Goal: Transaction & Acquisition: Purchase product/service

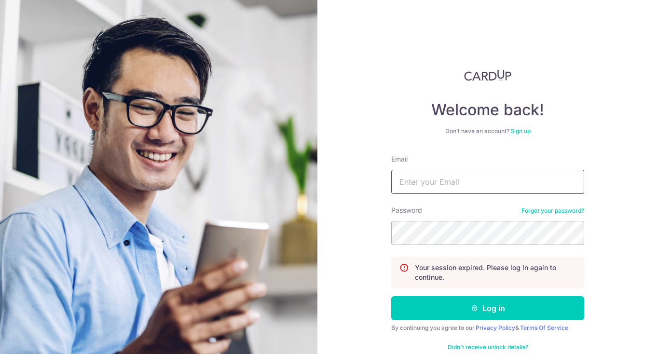
type input "[EMAIL_ADDRESS][DOMAIN_NAME]"
click at [488, 296] on button "Log in" at bounding box center [487, 308] width 193 height 24
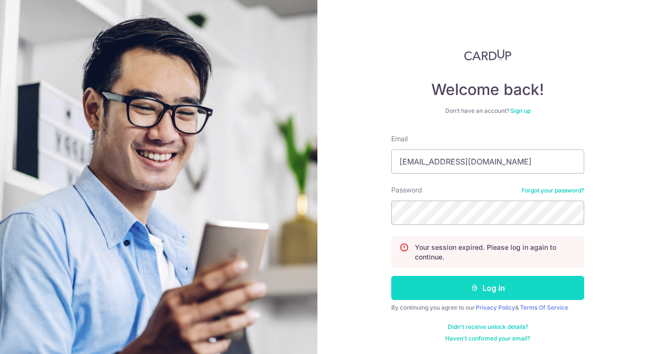
click at [481, 287] on button "Log in" at bounding box center [487, 288] width 193 height 24
click at [496, 290] on button "Log in" at bounding box center [487, 288] width 193 height 24
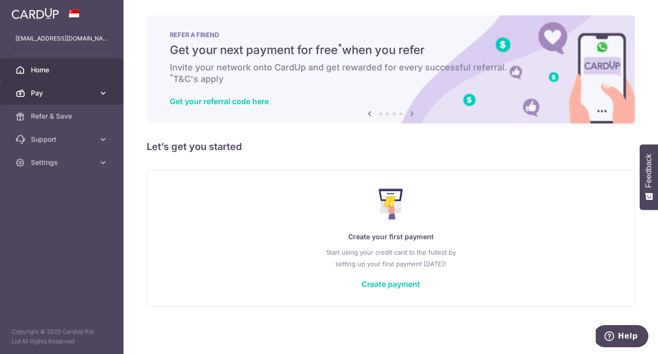
click at [38, 98] on span "Pay" at bounding box center [63, 93] width 64 height 10
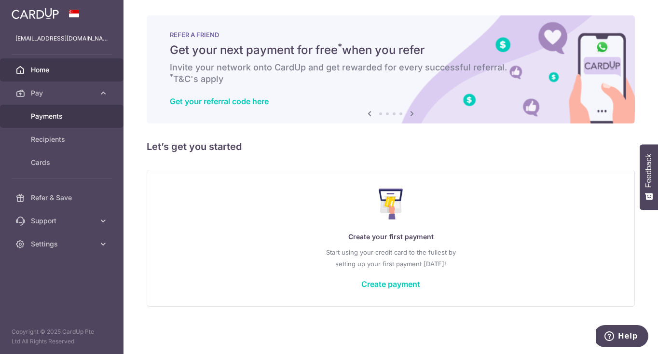
click at [42, 116] on span "Payments" at bounding box center [63, 116] width 64 height 10
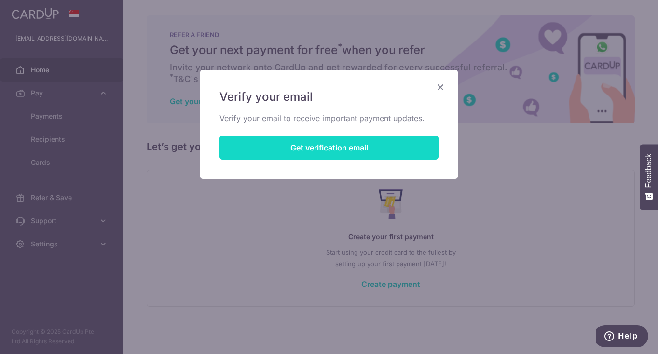
click at [376, 145] on button "Get verification email" at bounding box center [329, 148] width 219 height 24
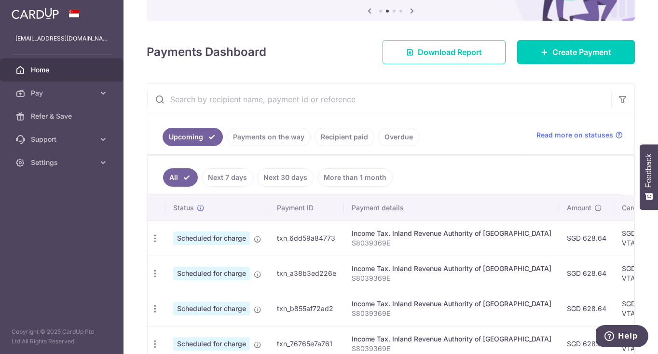
scroll to position [91, 0]
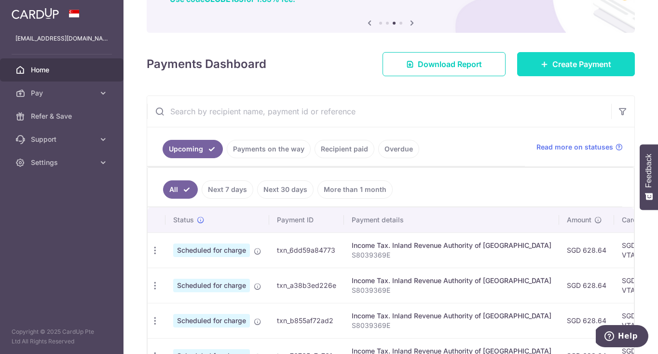
click at [557, 66] on span "Create Payment" at bounding box center [582, 64] width 59 height 12
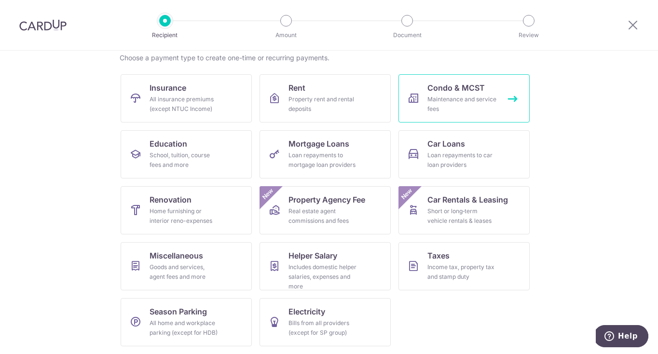
scroll to position [78, 0]
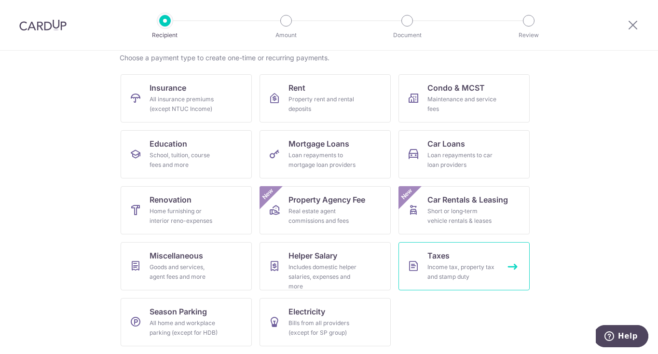
click at [454, 272] on div "Income tax, property tax and stamp duty" at bounding box center [463, 272] width 70 height 19
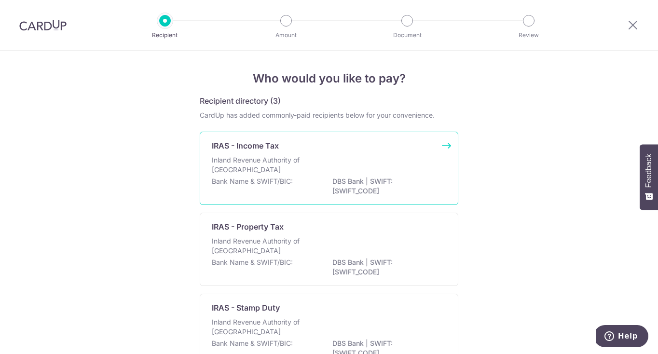
scroll to position [22, 0]
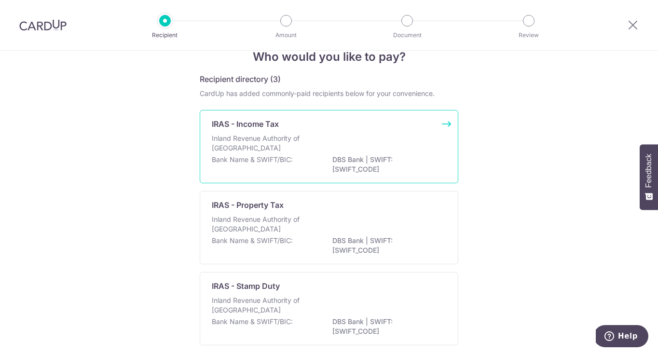
click at [317, 155] on div "Bank Name & SWIFT/BIC: DBS Bank | SWIFT: DBSSSGSGXXX" at bounding box center [329, 165] width 235 height 20
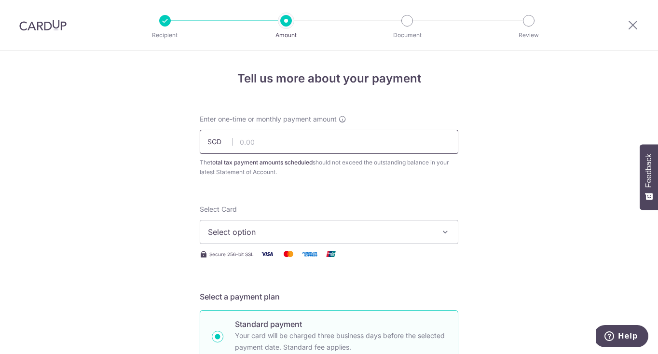
type input "8"
type input "628.65"
click at [352, 232] on span "Select option" at bounding box center [320, 232] width 225 height 12
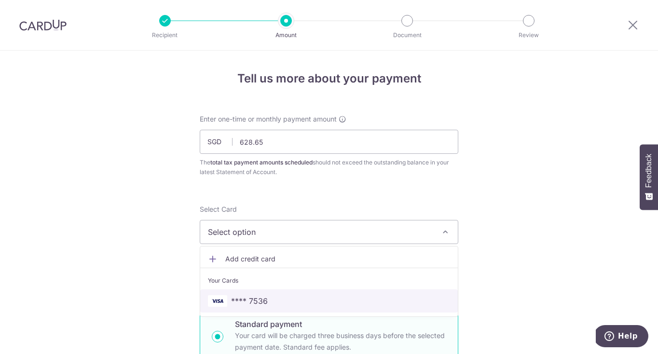
click at [319, 305] on span "**** 7536" at bounding box center [329, 301] width 242 height 12
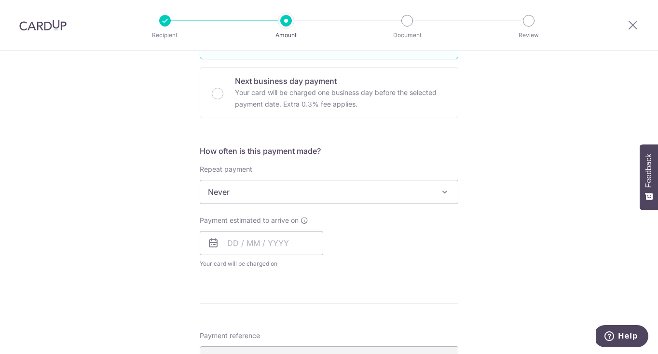
scroll to position [305, 0]
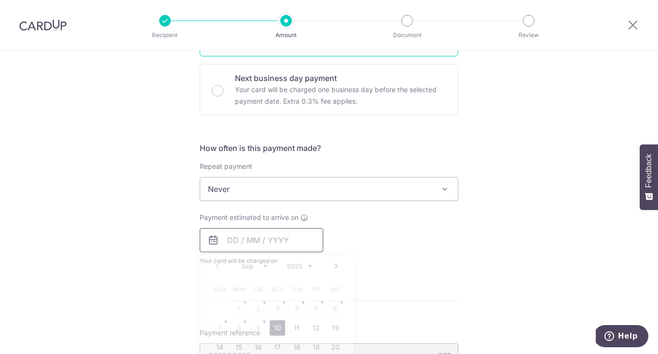
click at [260, 242] on input "text" at bounding box center [262, 240] width 124 height 24
click at [334, 266] on link "Next" at bounding box center [337, 267] width 12 height 12
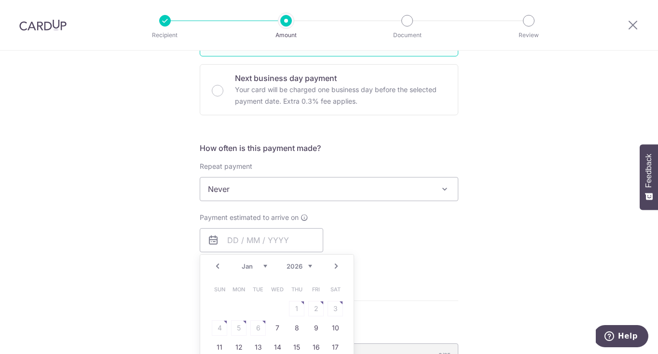
click at [334, 266] on link "Next" at bounding box center [337, 267] width 12 height 12
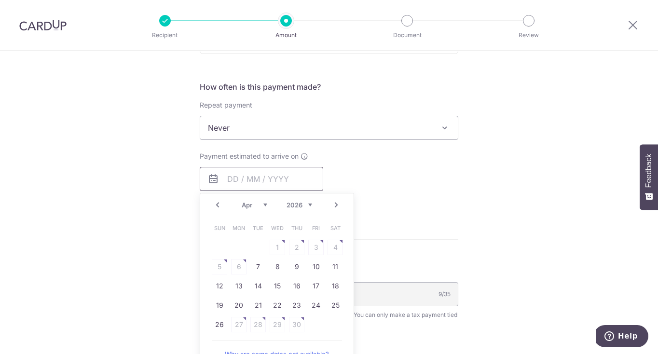
scroll to position [366, 0]
click at [261, 266] on link "7" at bounding box center [258, 267] width 15 height 15
type input "07/04/2026"
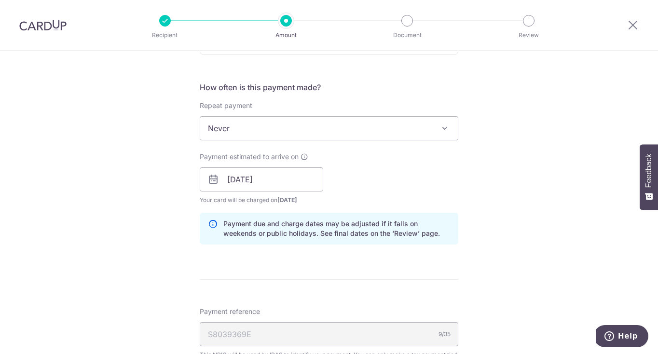
click at [476, 233] on div "Tell us more about your payment Enter one-time or monthly payment amount SGD 62…" at bounding box center [329, 153] width 658 height 936
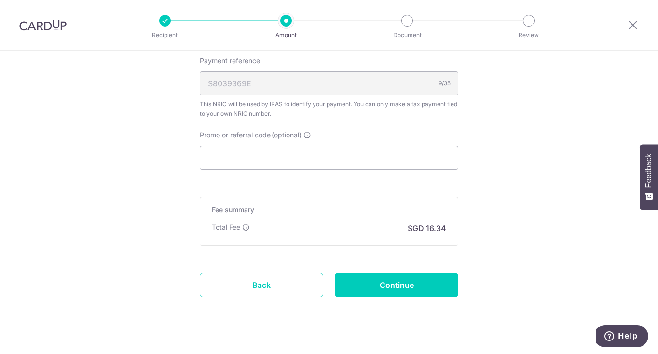
scroll to position [618, 0]
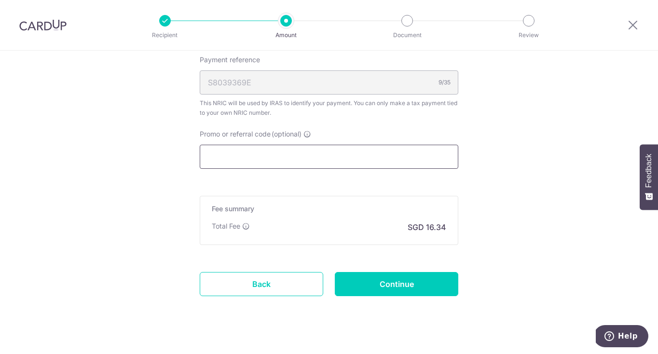
click at [286, 155] on input "Promo or referral code (optional)" at bounding box center [329, 157] width 259 height 24
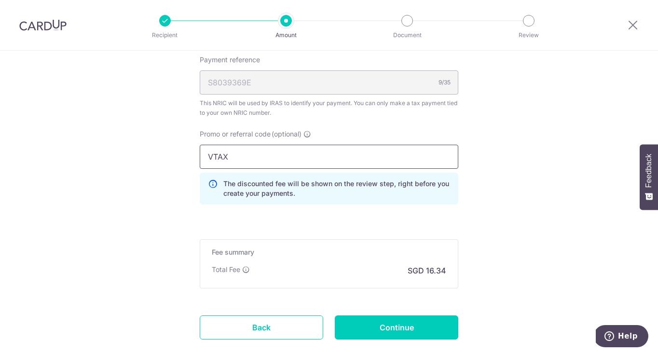
type input "VTAX25R"
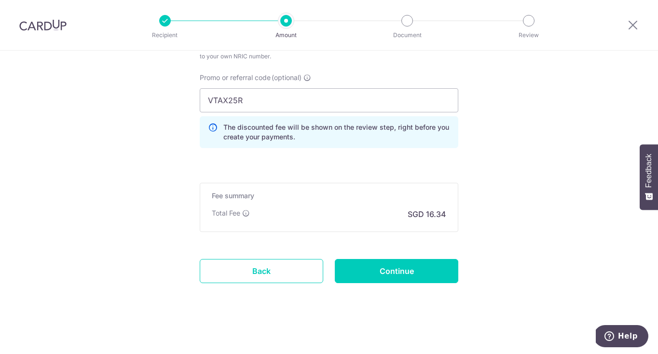
scroll to position [676, 0]
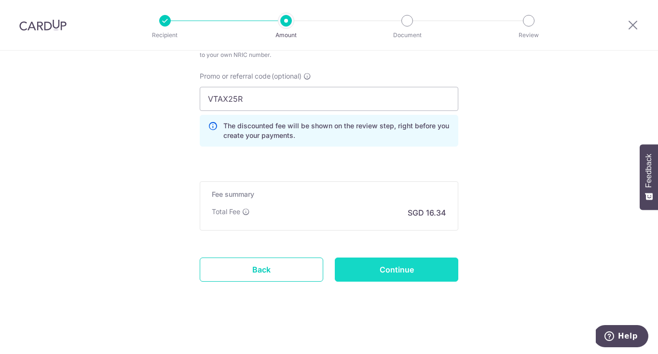
click at [415, 272] on input "Continue" at bounding box center [397, 270] width 124 height 24
type input "Create Schedule"
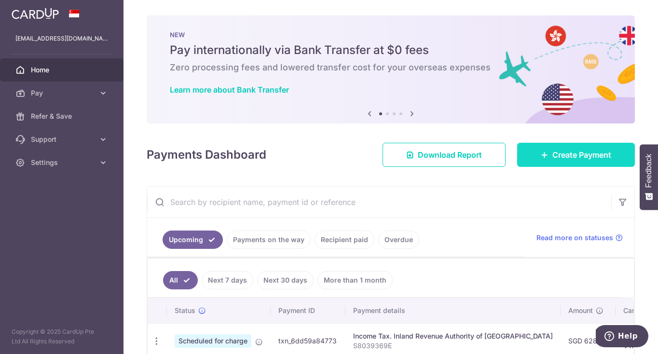
click at [535, 149] on link "Create Payment" at bounding box center [576, 155] width 118 height 24
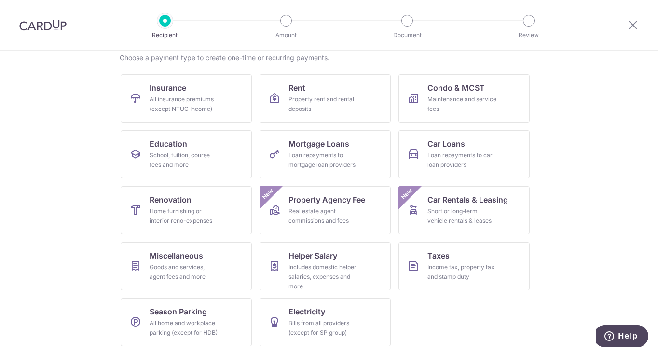
scroll to position [78, 0]
click at [176, 91] on span "Insurance" at bounding box center [168, 88] width 37 height 12
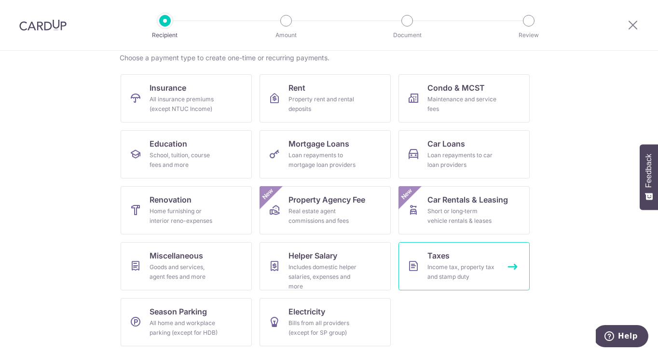
click at [450, 259] on link "Taxes Income tax, property tax and stamp duty" at bounding box center [464, 266] width 131 height 48
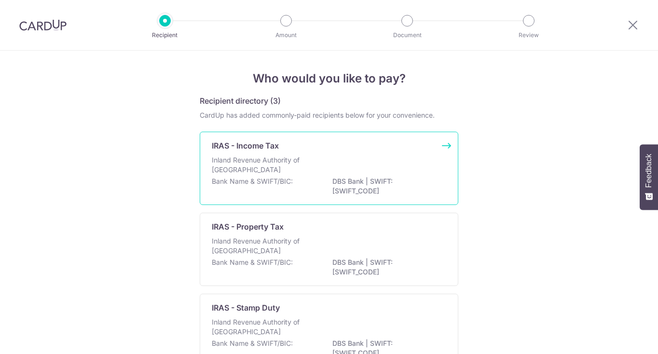
click at [337, 179] on p "DBS Bank | SWIFT: [SWIFT_CODE]" at bounding box center [387, 186] width 108 height 19
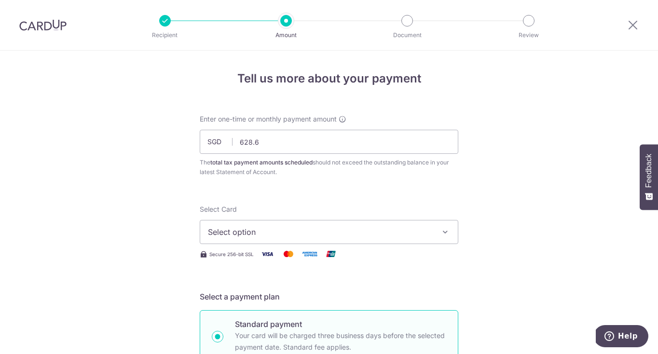
type input "628.65"
click at [310, 238] on button "Select option" at bounding box center [329, 232] width 259 height 24
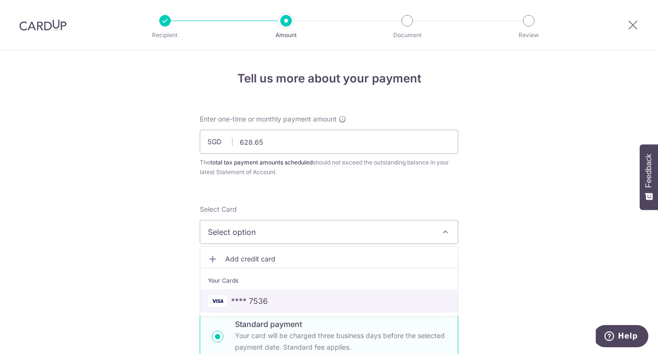
click at [290, 310] on link "**** 7536" at bounding box center [329, 301] width 258 height 23
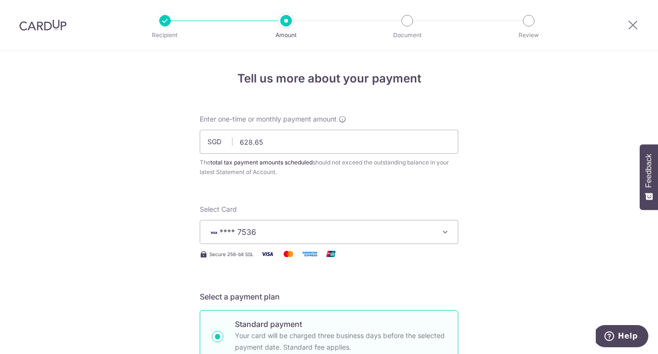
click at [290, 307] on div "Select a payment plan Standard payment Your card will be charged three business…" at bounding box center [329, 355] width 259 height 129
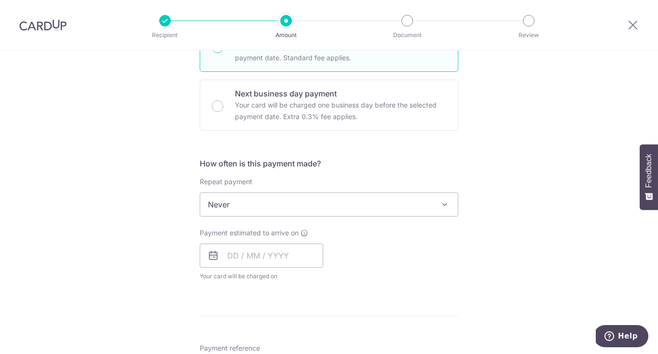
scroll to position [293, 0]
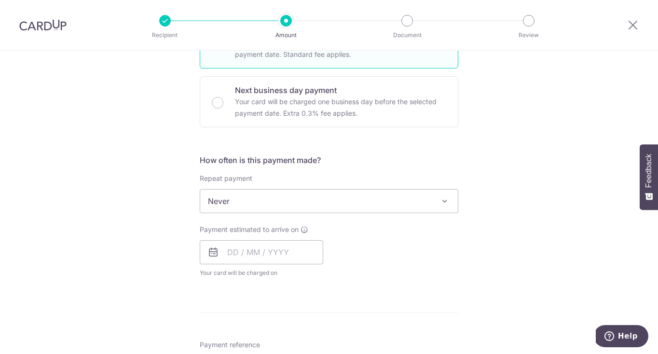
click at [382, 204] on span "Never" at bounding box center [329, 201] width 258 height 23
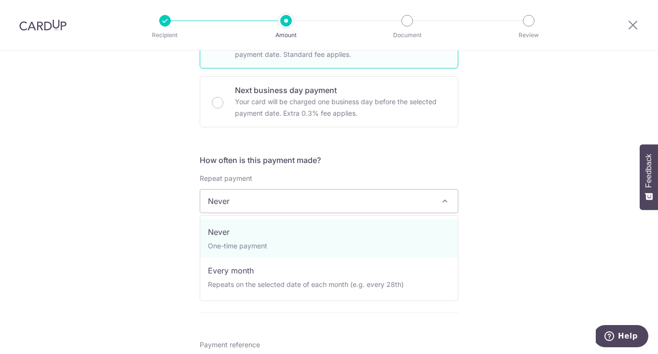
click at [615, 211] on div "Tell us more about your payment Enter one-time or monthly payment amount SGD 62…" at bounding box center [329, 206] width 658 height 896
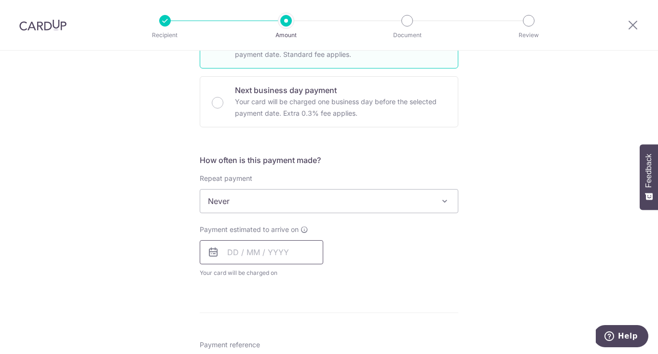
click at [260, 255] on input "text" at bounding box center [262, 252] width 124 height 24
click at [337, 275] on link "Next" at bounding box center [337, 279] width 12 height 12
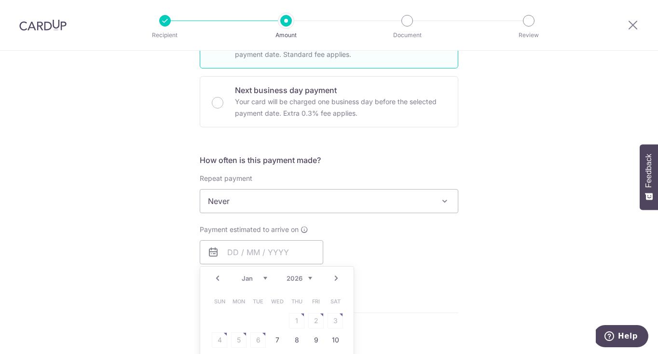
click at [337, 275] on link "Next" at bounding box center [337, 279] width 12 height 12
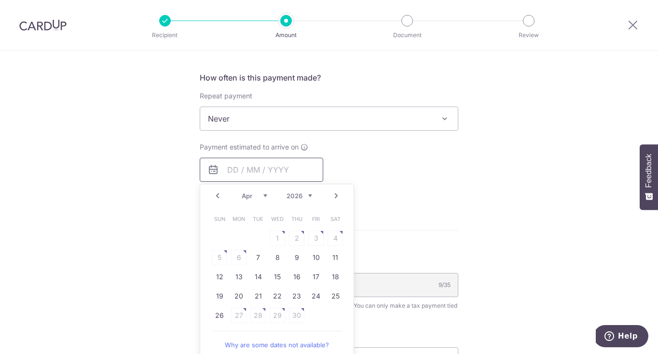
scroll to position [390, 0]
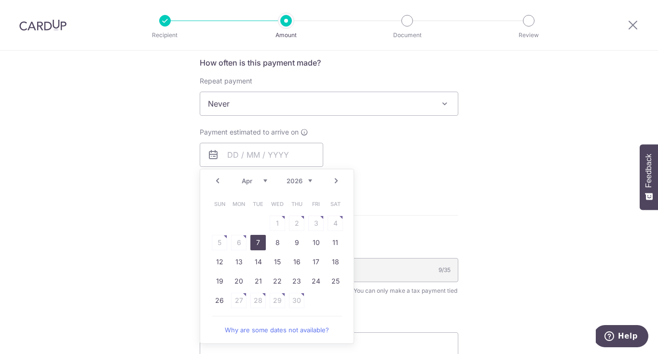
click at [258, 240] on link "7" at bounding box center [258, 242] width 15 height 15
type input "[DATE]"
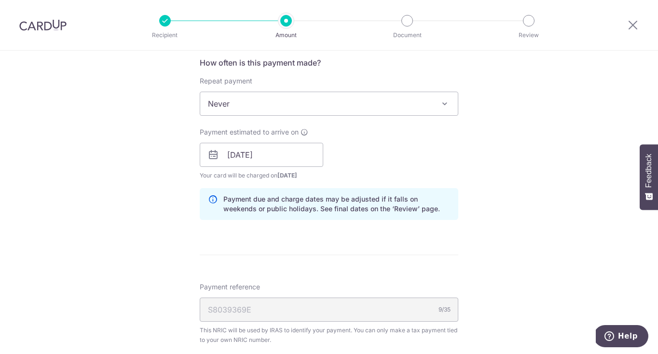
click at [411, 239] on form "Enter one-time or monthly payment amount SGD 628.65 628.65 The total tax paymen…" at bounding box center [329, 137] width 259 height 827
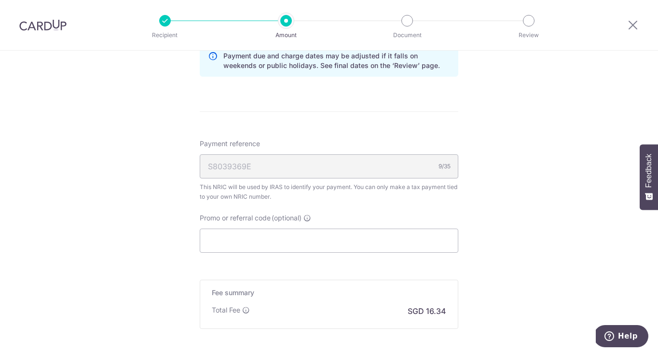
scroll to position [534, 0]
click at [390, 242] on input "Promo or referral code (optional)" at bounding box center [329, 240] width 259 height 24
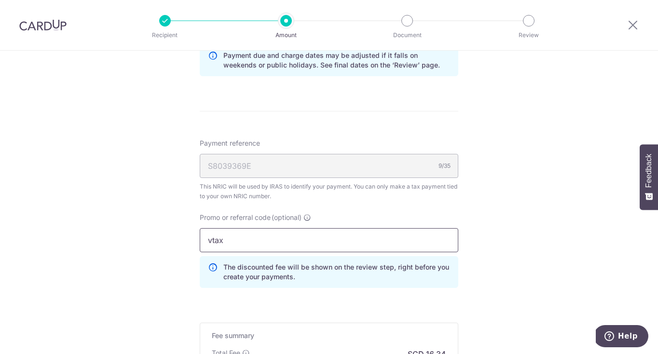
type input "vtax25R"
click at [585, 275] on div "Tell us more about your payment Enter one-time or monthly payment amount SGD 62…" at bounding box center [329, 5] width 658 height 979
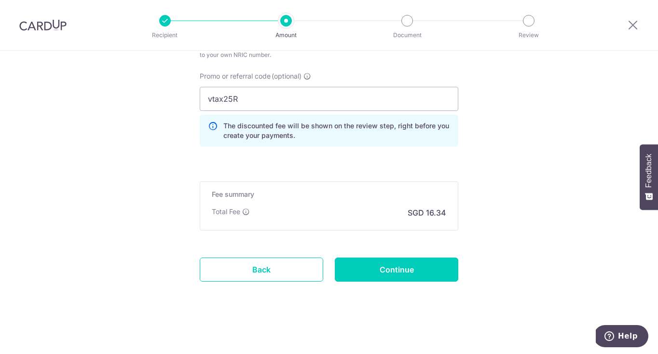
scroll to position [676, 0]
click at [444, 277] on input "Continue" at bounding box center [397, 270] width 124 height 24
type input "Create Schedule"
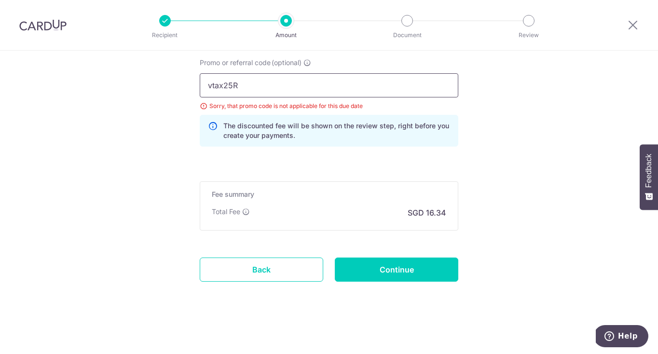
click at [335, 90] on input "vtax25R" at bounding box center [329, 85] width 259 height 24
type input "vtax25one"
click at [396, 266] on input "Continue" at bounding box center [397, 270] width 124 height 24
type input "Update Schedule"
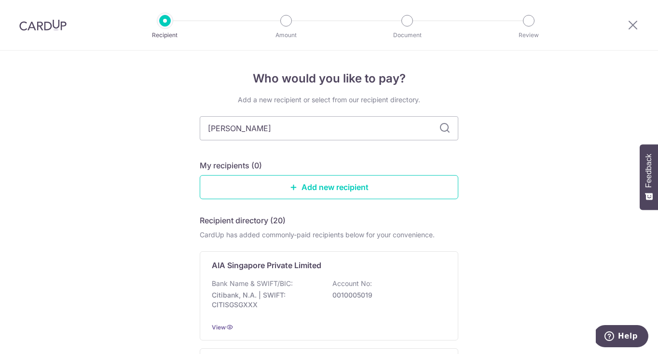
type input "liberty"
click at [444, 124] on icon at bounding box center [445, 129] width 12 height 12
click at [445, 129] on icon at bounding box center [445, 129] width 12 height 12
click at [303, 119] on input "liberty" at bounding box center [329, 128] width 259 height 24
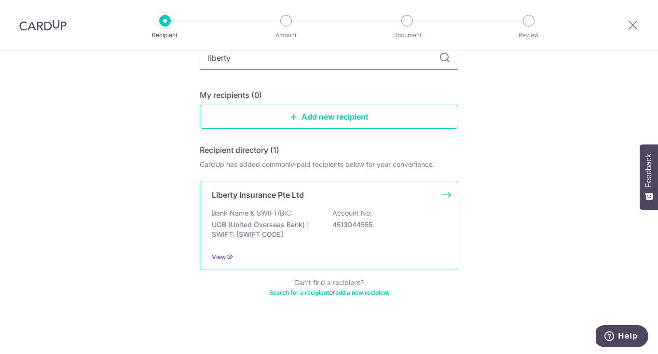
scroll to position [70, 0]
click at [413, 230] on div "Bank Name & SWIFT/BIC: UOB (United Overseas Bank) | SWIFT: UOVBSGSGXXX Account …" at bounding box center [329, 227] width 235 height 36
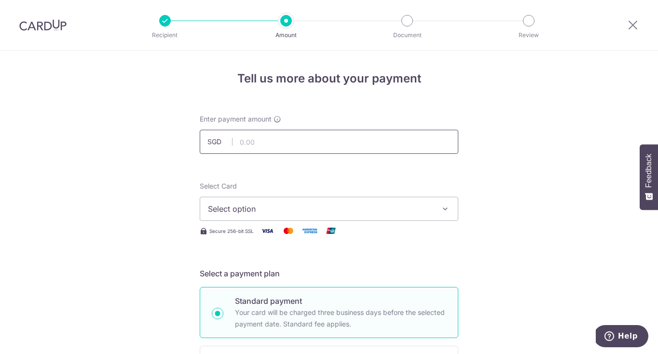
click at [261, 141] on input "text" at bounding box center [329, 142] width 259 height 24
type input "366.24"
click at [288, 214] on span "Select option" at bounding box center [320, 209] width 225 height 12
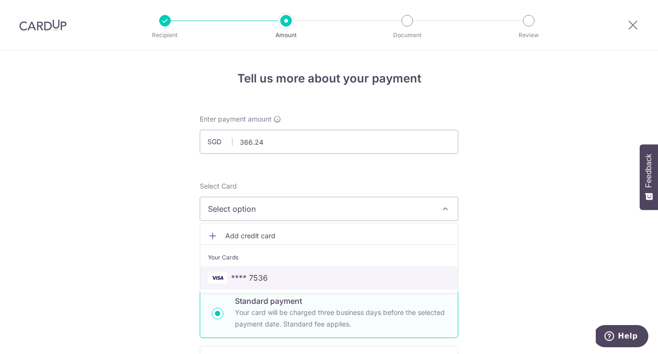
click at [271, 276] on span "**** 7536" at bounding box center [329, 278] width 242 height 12
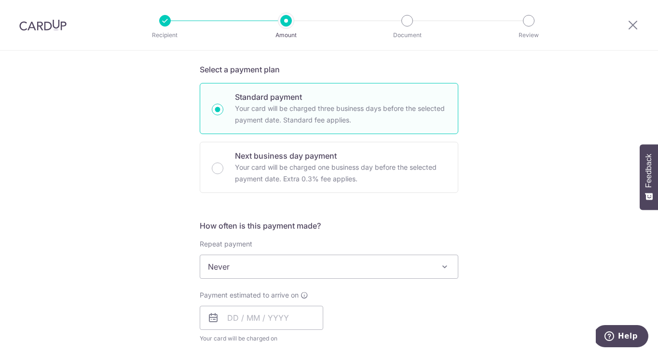
scroll to position [229, 0]
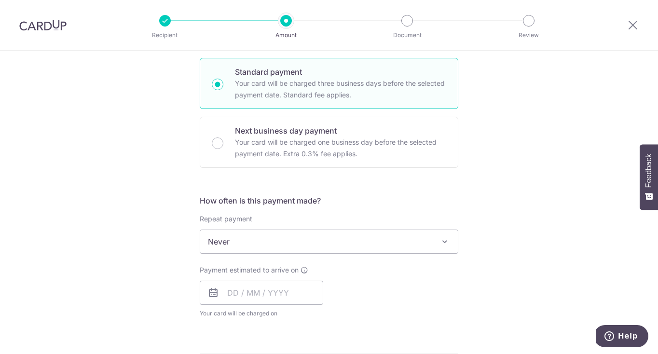
click at [444, 237] on span at bounding box center [445, 242] width 12 height 12
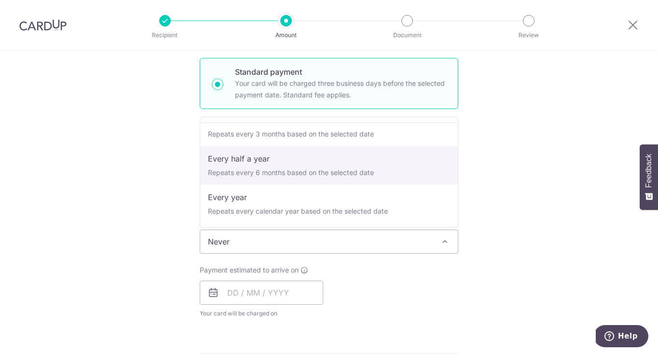
scroll to position [135, 0]
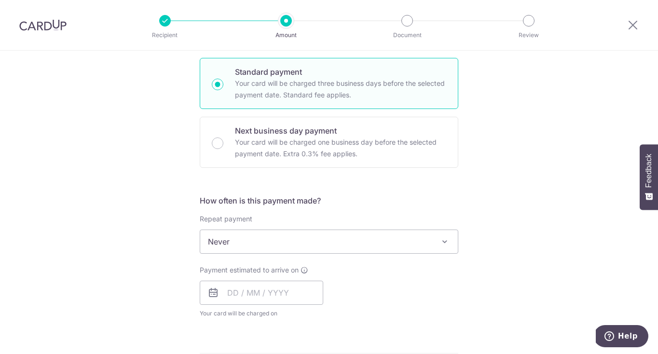
click at [538, 187] on div "Tell us more about your payment Enter payment amount SGD 366.24 366.24 Select C…" at bounding box center [329, 257] width 658 height 873
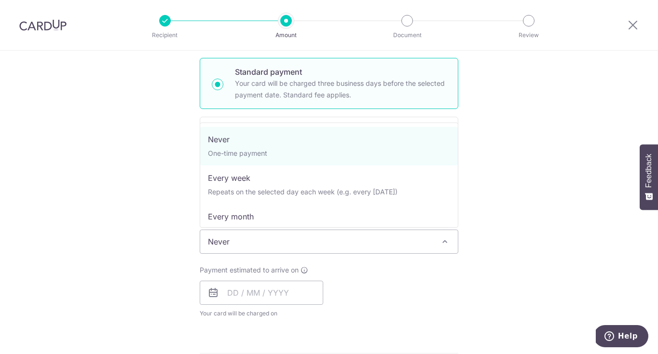
click at [378, 250] on span "Never" at bounding box center [329, 241] width 258 height 23
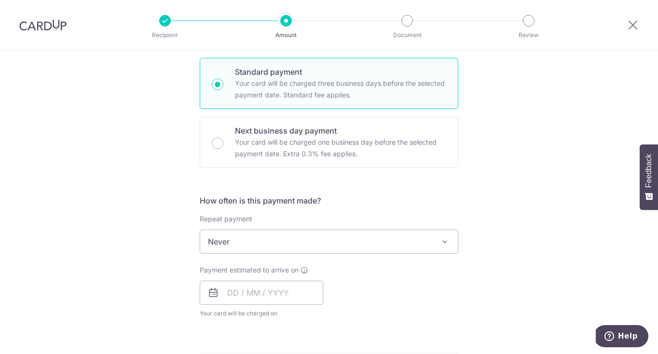
click at [483, 222] on div "Tell us more about your payment Enter payment amount SGD 366.24 366.24 Select C…" at bounding box center [329, 257] width 658 height 873
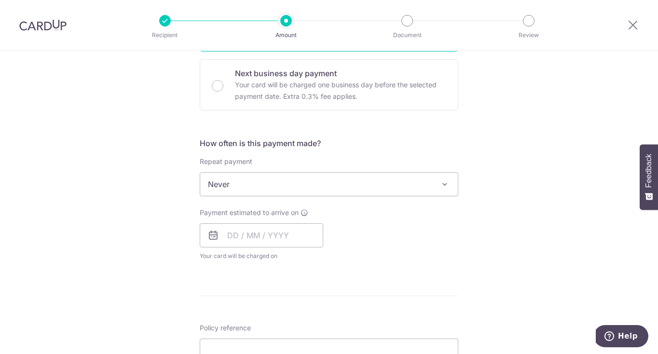
scroll to position [289, 0]
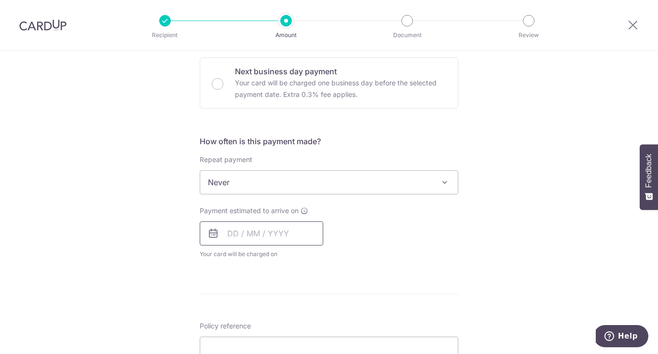
click at [300, 234] on input "text" at bounding box center [262, 234] width 124 height 24
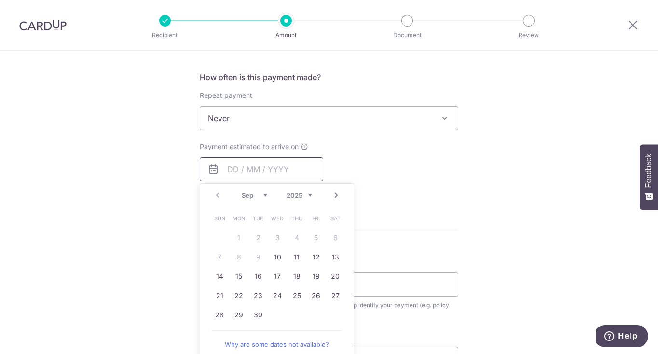
scroll to position [353, 0]
click at [277, 257] on link "10" at bounding box center [277, 256] width 15 height 15
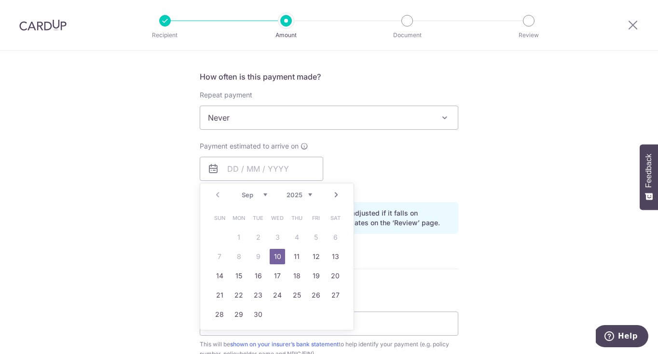
type input "[DATE]"
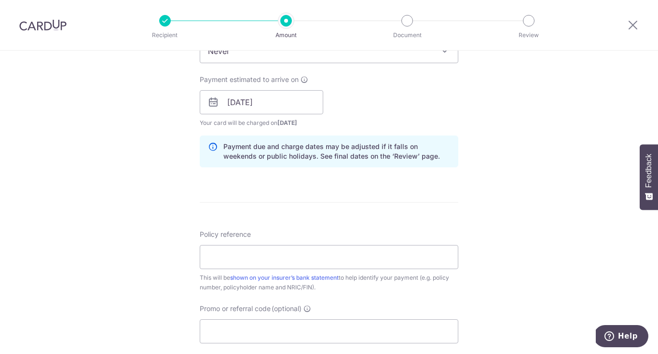
scroll to position [419, 0]
click at [406, 261] on input "Policy reference" at bounding box center [329, 258] width 259 height 24
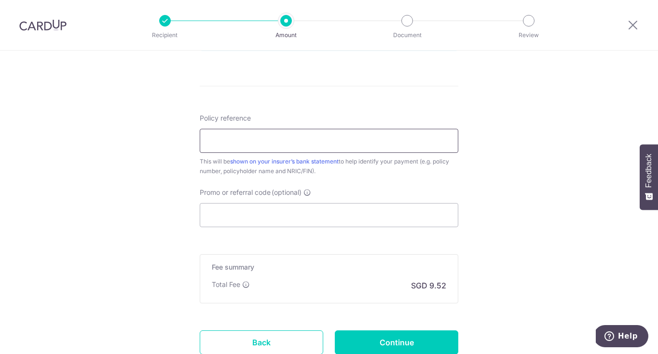
scroll to position [547, 0]
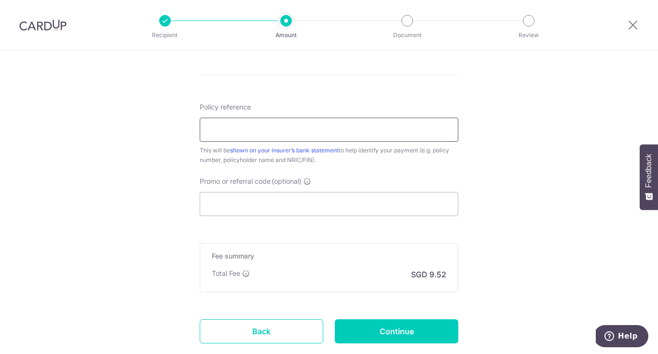
click at [292, 132] on input "Policy reference" at bounding box center [329, 130] width 259 height 24
click at [276, 207] on input "Promo or referral code (optional)" at bounding box center [329, 204] width 259 height 24
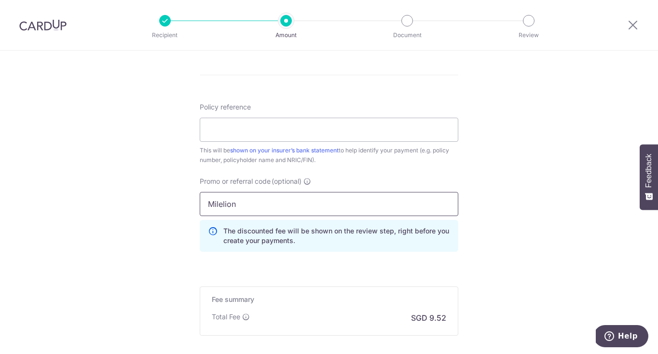
type input "Milelion"
click at [341, 129] on input "Policy reference" at bounding box center [329, 130] width 259 height 24
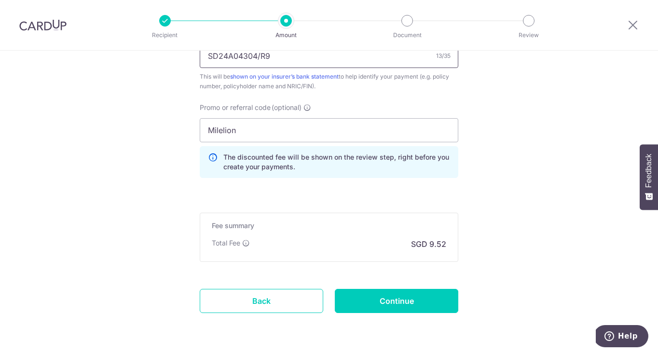
scroll to position [653, 0]
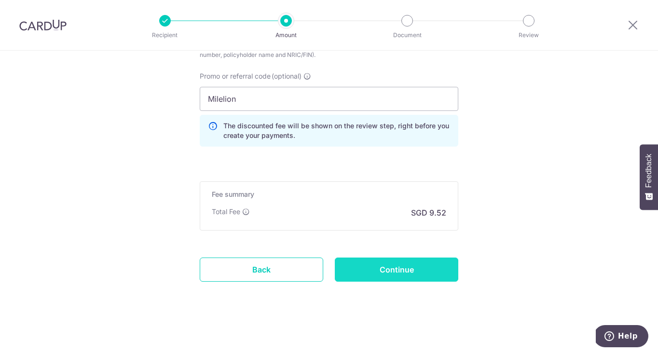
type input "SD24A04304/R9"
click at [410, 266] on input "Continue" at bounding box center [397, 270] width 124 height 24
type input "Create Schedule"
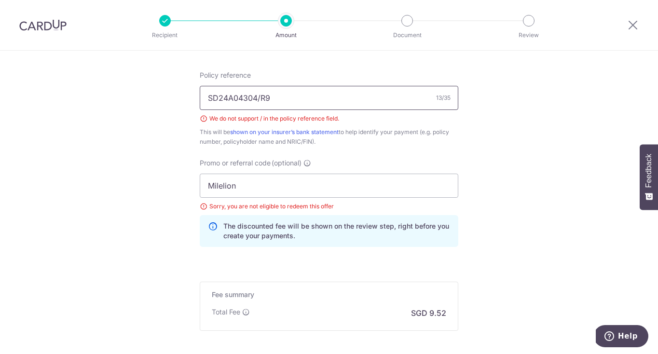
click at [333, 99] on input "SD24A04304/R9" at bounding box center [329, 98] width 259 height 24
type input "SD24A04304"
click at [323, 184] on input "Milelion" at bounding box center [329, 186] width 259 height 24
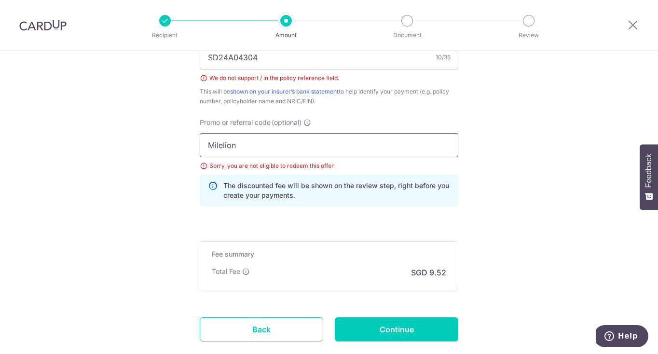
scroll to position [627, 0]
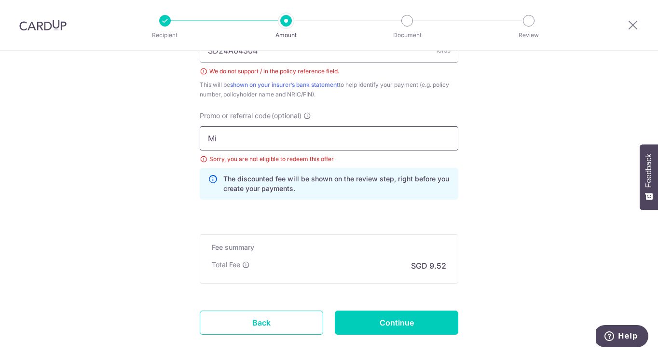
type input "M"
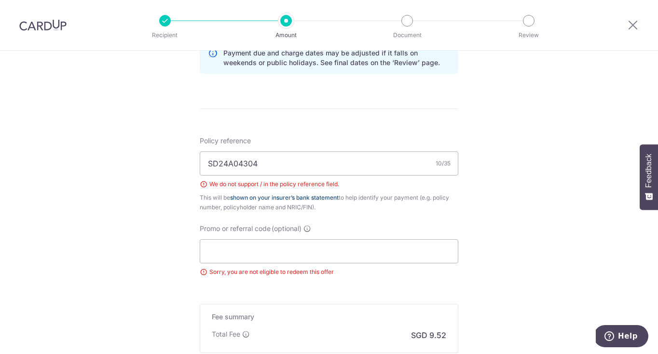
scroll to position [515, 0]
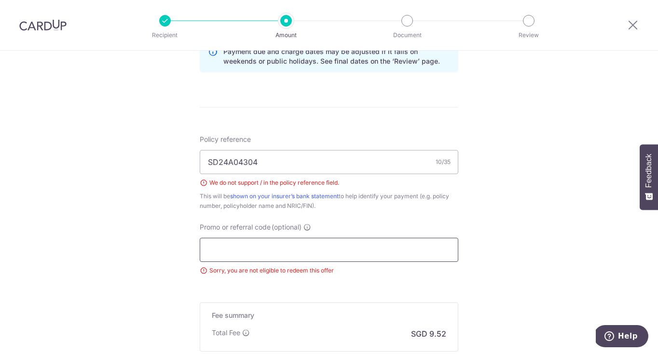
click at [308, 255] on input "Promo or referral code (optional)" at bounding box center [329, 250] width 259 height 24
paste input "3HOME25R"
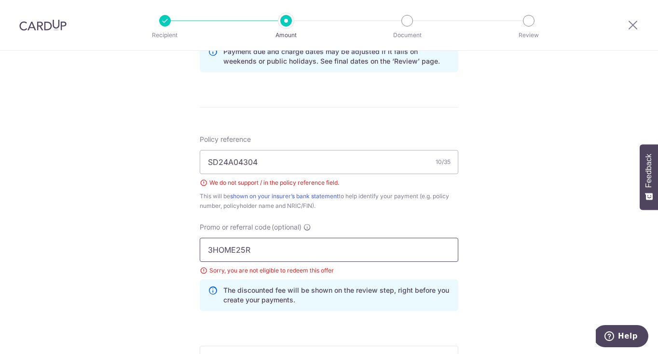
type input "3HOME25R"
click at [487, 266] on div "Tell us more about your payment Enter payment amount SGD 366.24 366.24 Select C…" at bounding box center [329, 27] width 658 height 983
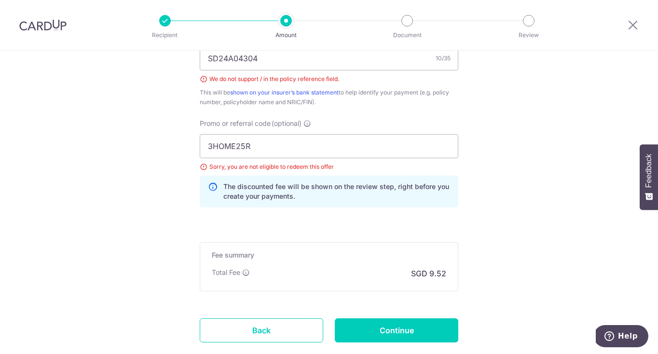
scroll to position [621, 0]
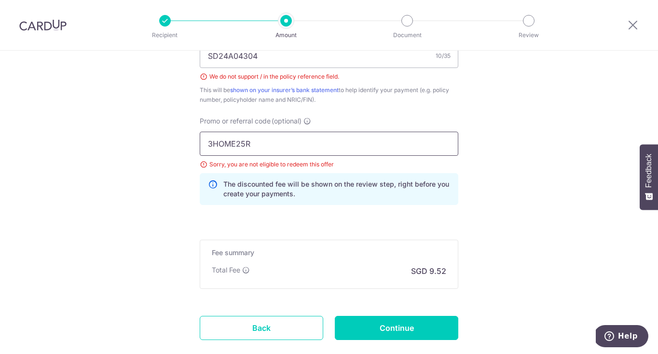
click at [326, 149] on input "3HOME25R" at bounding box center [329, 144] width 259 height 24
click at [417, 327] on input "Continue" at bounding box center [397, 328] width 124 height 24
type input "Create Schedule"
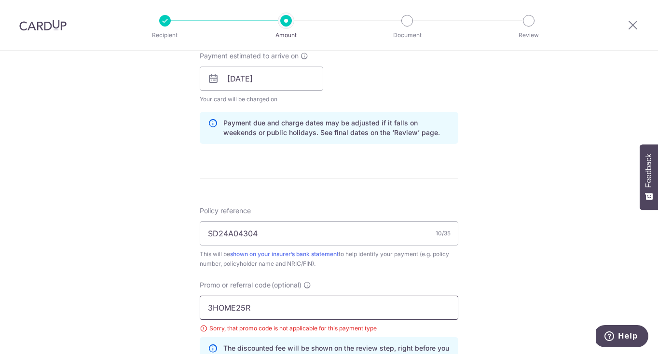
click at [262, 315] on input "3HOME25R" at bounding box center [329, 308] width 259 height 24
type input "3"
click at [428, 297] on input "OFF225" at bounding box center [329, 308] width 259 height 24
type input "OFF225"
click at [420, 320] on div "OFF225 Sorry, that promo code is not applicable for this payment type The disco…" at bounding box center [329, 332] width 259 height 73
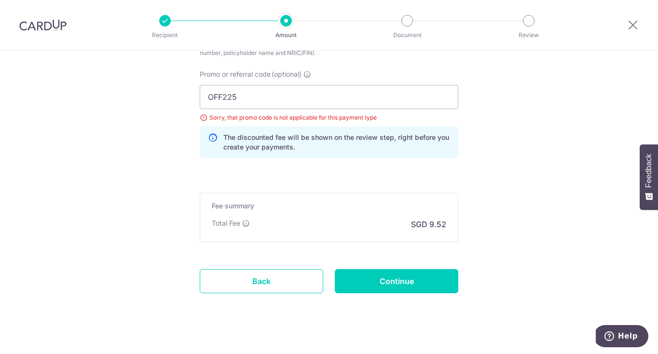
scroll to position [658, 0]
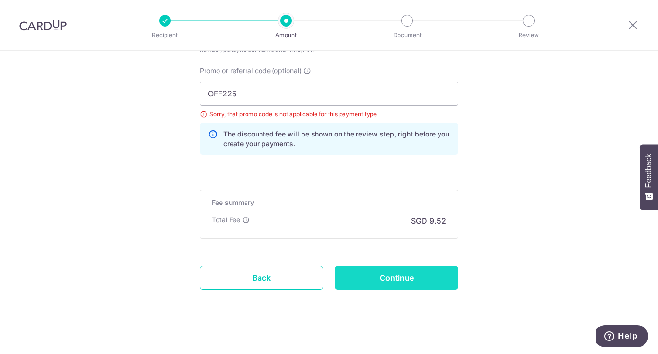
click at [427, 279] on input "Continue" at bounding box center [397, 278] width 124 height 24
type input "Update Schedule"
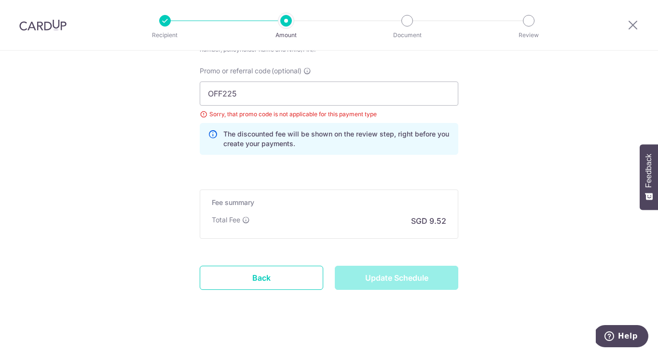
click at [398, 280] on div "Update Schedule" at bounding box center [396, 278] width 135 height 24
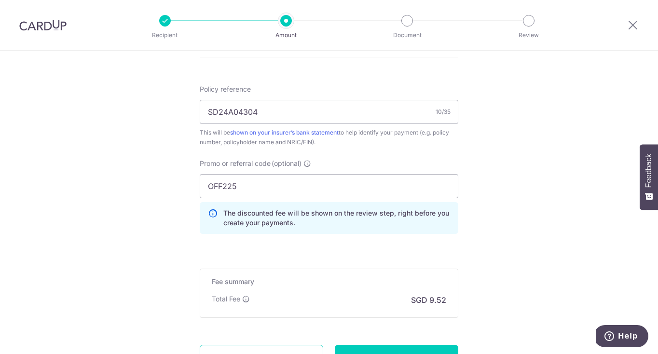
scroll to position [581, 0]
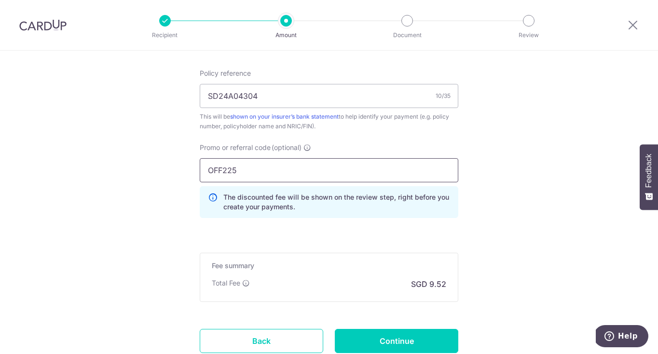
click at [292, 178] on input "OFF225" at bounding box center [329, 170] width 259 height 24
type input "O"
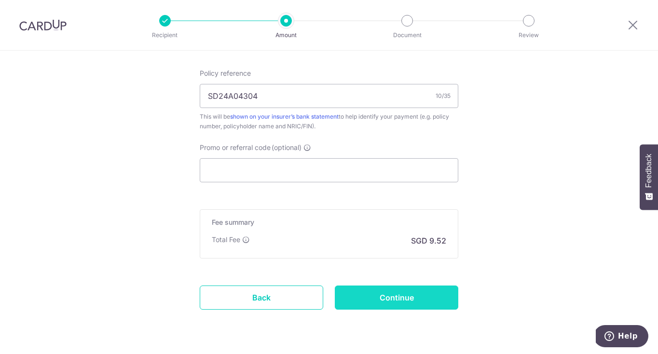
click at [405, 290] on input "Continue" at bounding box center [397, 298] width 124 height 24
type input "Update Schedule"
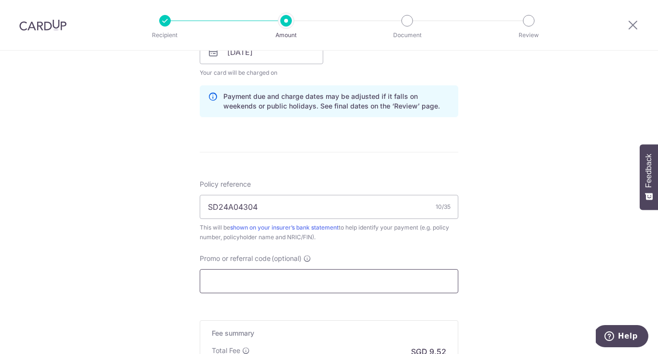
click at [279, 280] on input "Promo or referral code (optional)" at bounding box center [329, 281] width 259 height 24
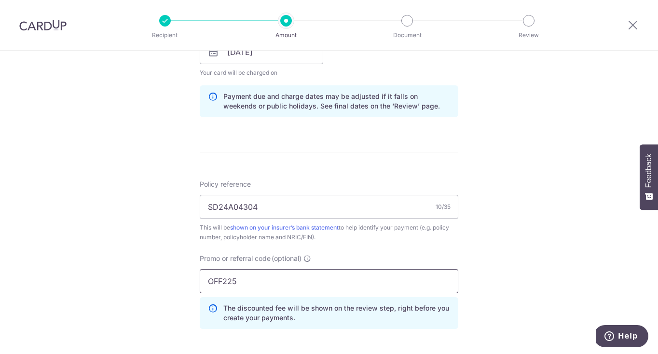
type input "OFF225"
click at [523, 271] on div "Tell us more about your payment Enter payment amount SGD 366.24 366.24 Select C…" at bounding box center [329, 59] width 658 height 956
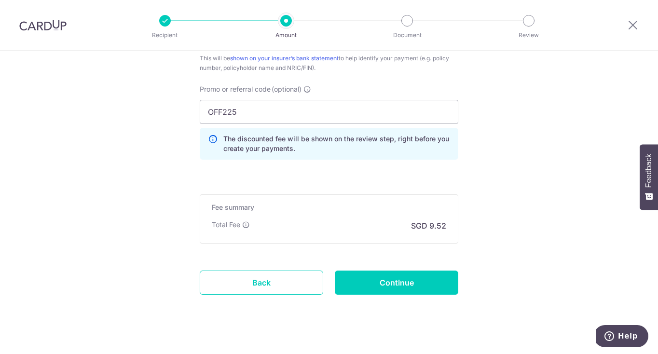
scroll to position [647, 0]
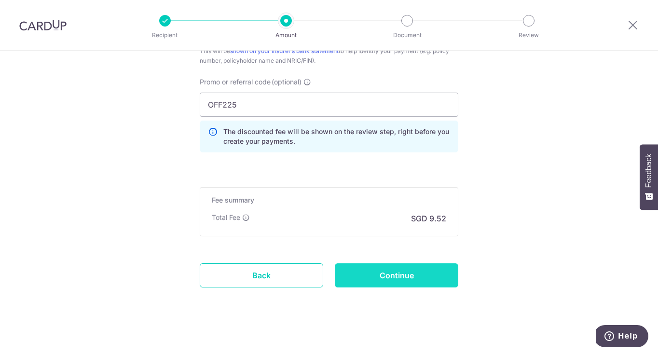
click at [424, 268] on input "Continue" at bounding box center [397, 276] width 124 height 24
type input "Update Schedule"
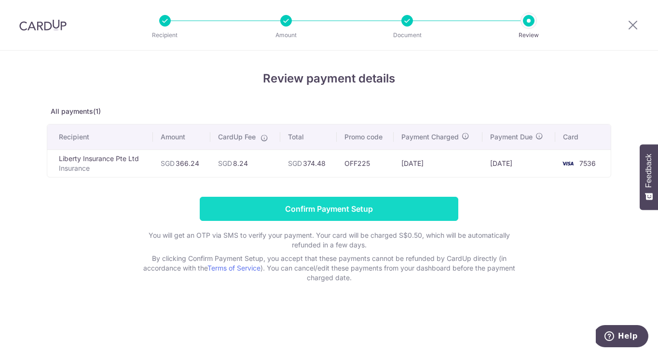
click at [331, 211] on input "Confirm Payment Setup" at bounding box center [329, 209] width 259 height 24
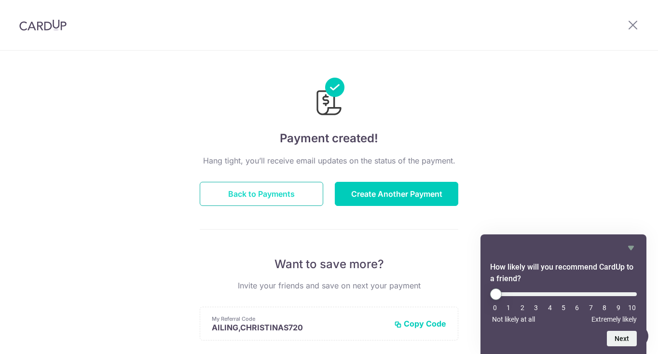
click at [263, 196] on button "Back to Payments" at bounding box center [262, 194] width 124 height 24
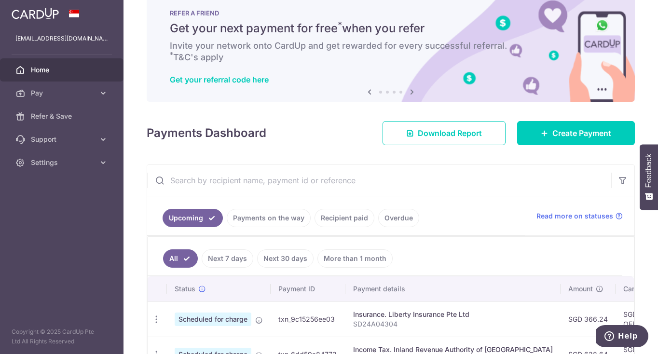
scroll to position [24, 0]
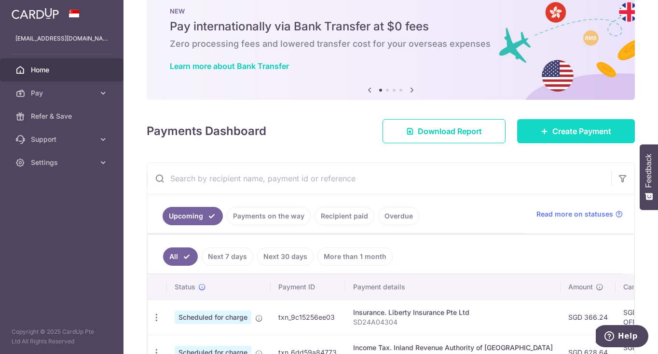
click at [539, 142] on link "Create Payment" at bounding box center [576, 131] width 118 height 24
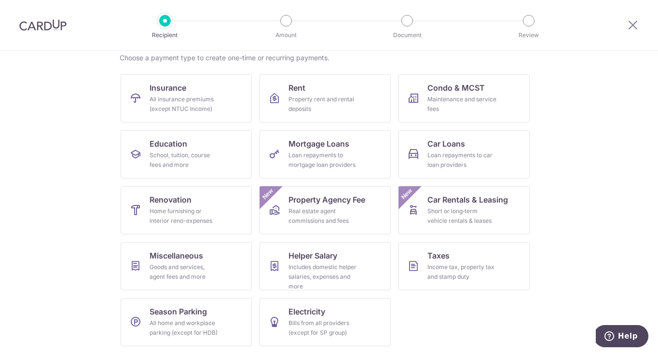
scroll to position [78, 0]
click at [213, 105] on div "All insurance premiums (except NTUC Income)" at bounding box center [185, 104] width 70 height 19
